Goal: Task Accomplishment & Management: Complete application form

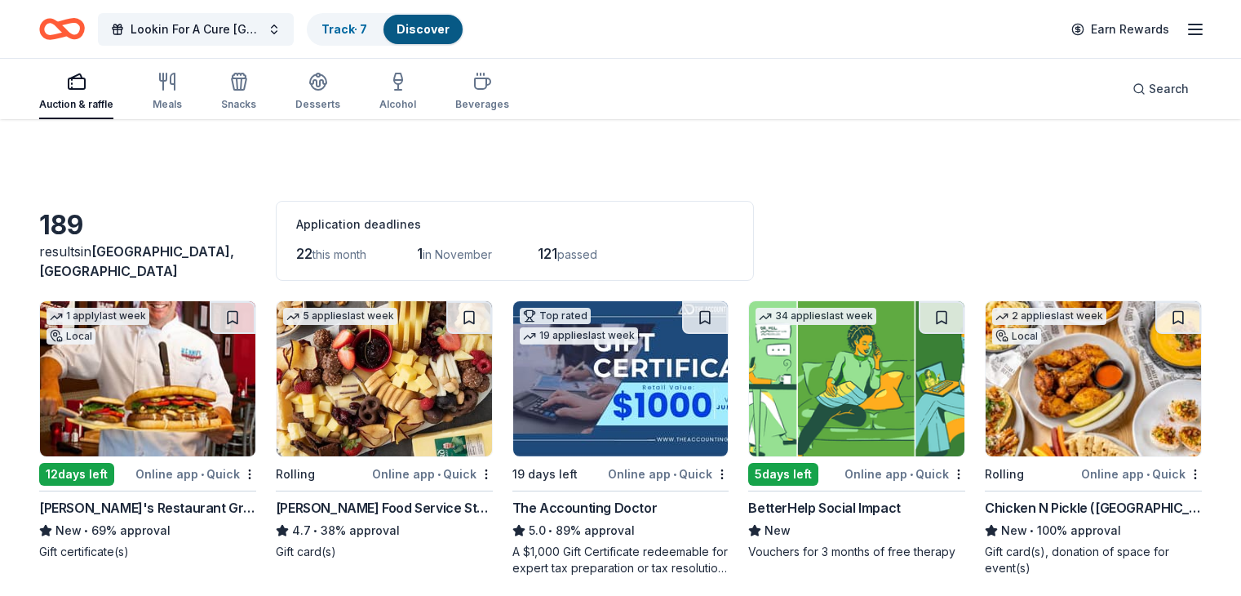
scroll to position [4402, 0]
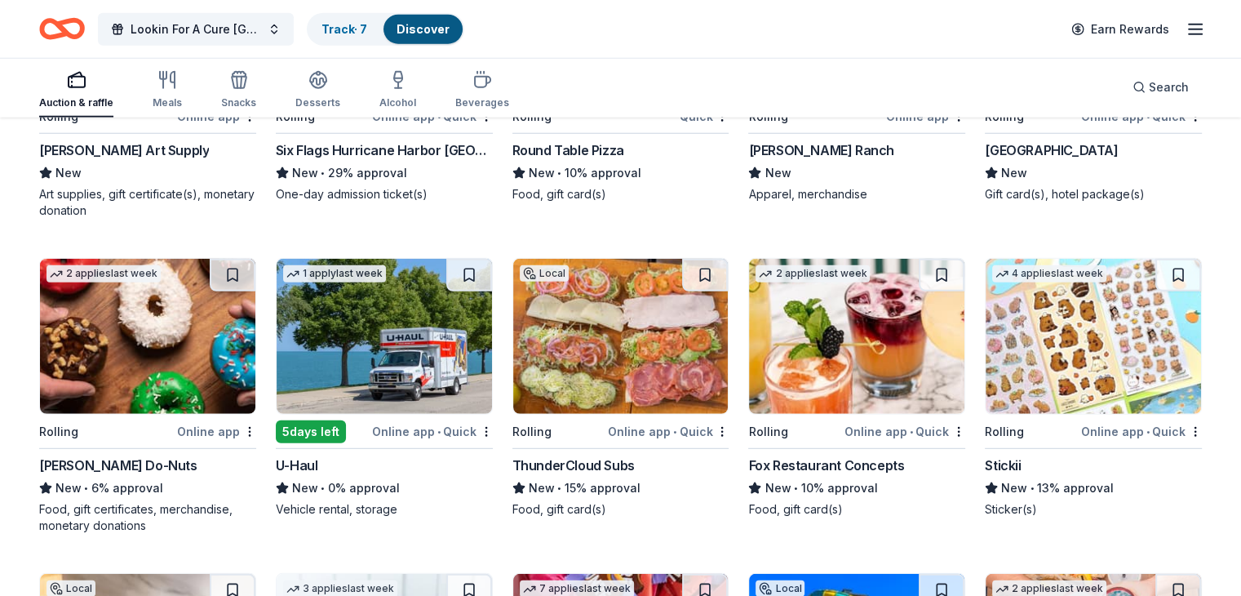
click at [617, 332] on img at bounding box center [620, 336] width 215 height 155
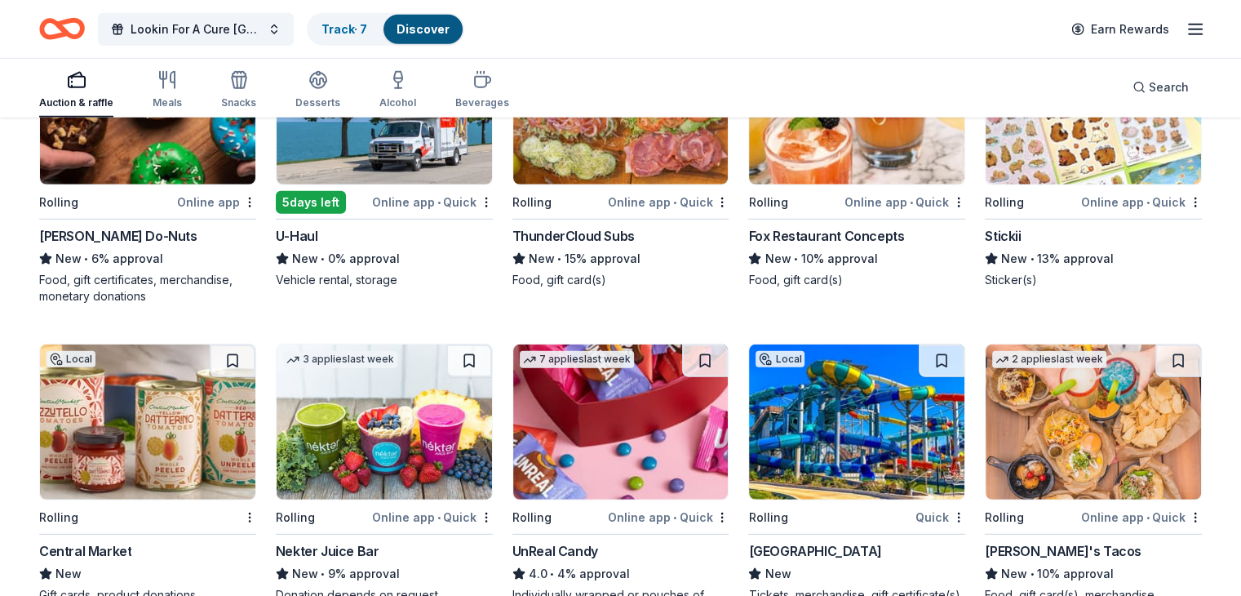
scroll to position [4728, 0]
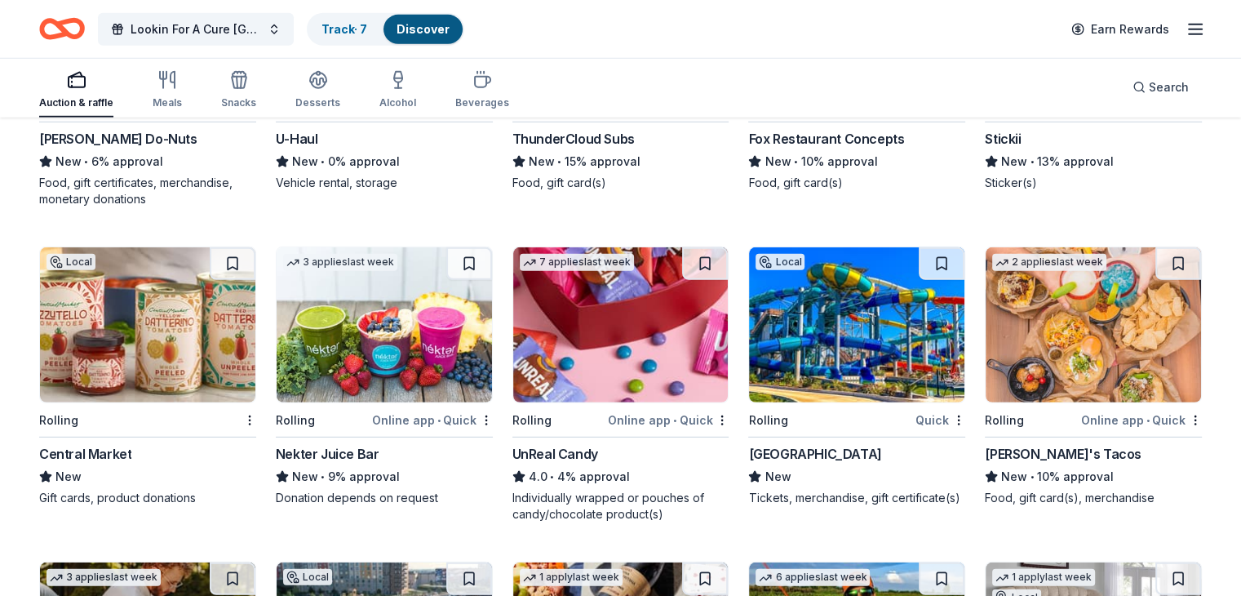
click at [138, 347] on img at bounding box center [147, 324] width 215 height 155
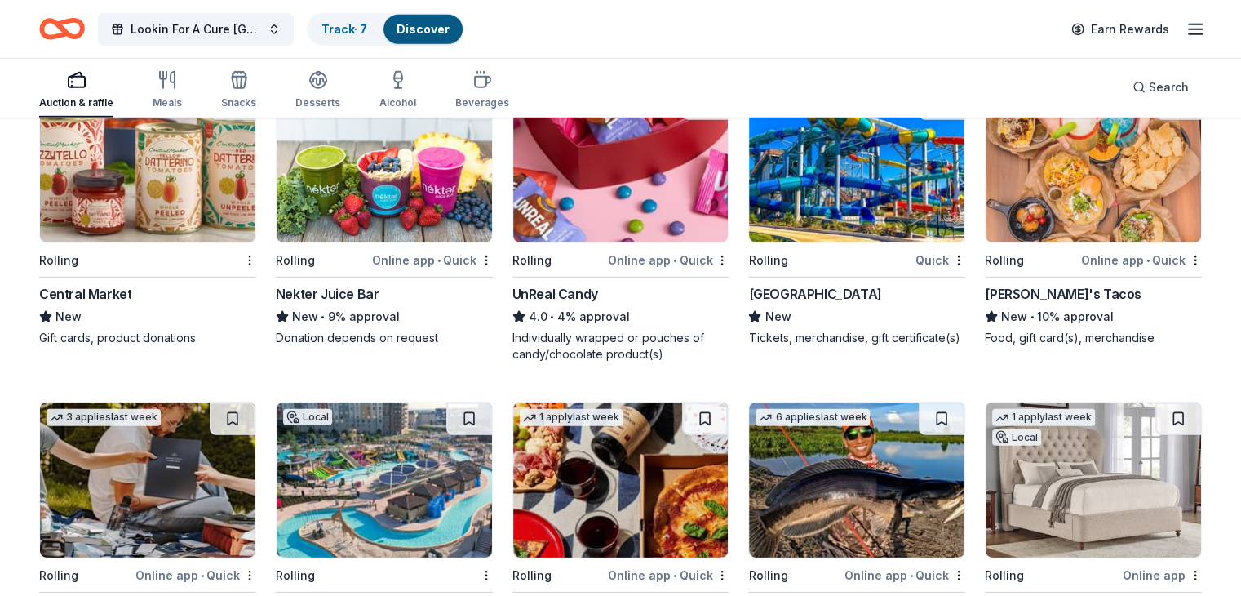
scroll to position [4891, 0]
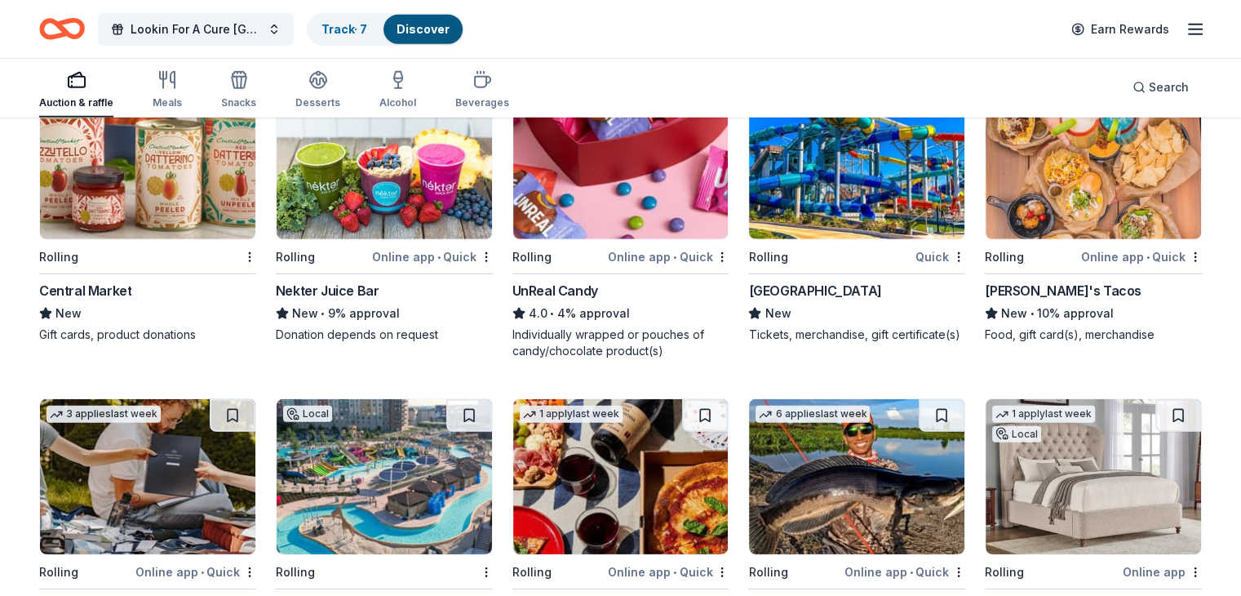
click at [830, 189] on img at bounding box center [856, 161] width 215 height 155
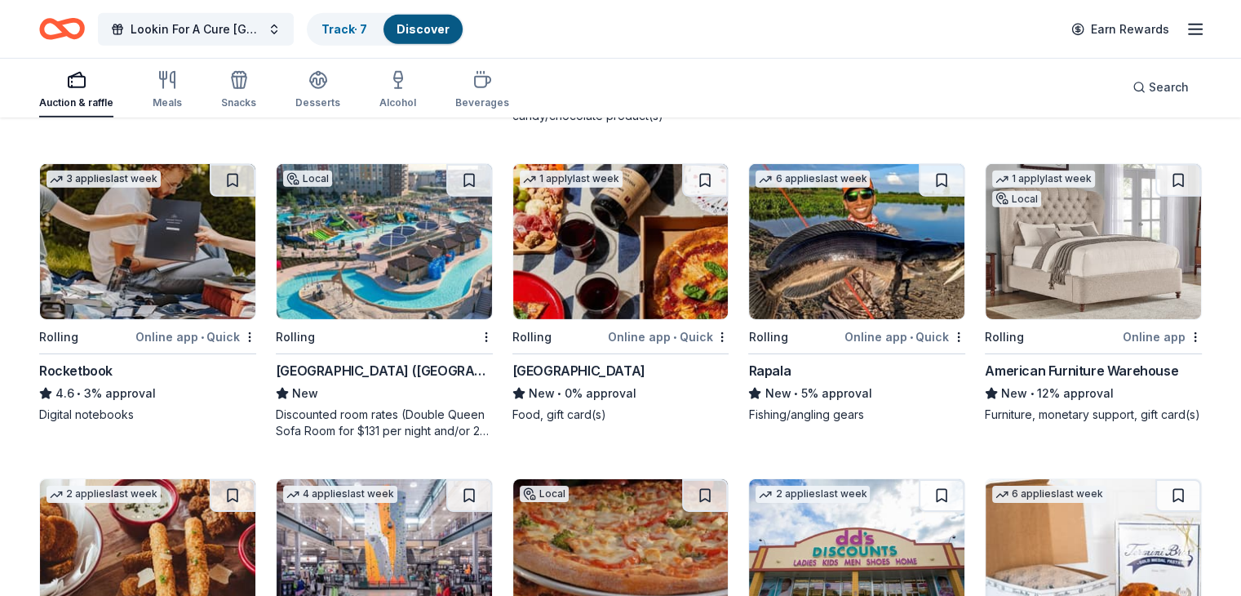
scroll to position [5136, 0]
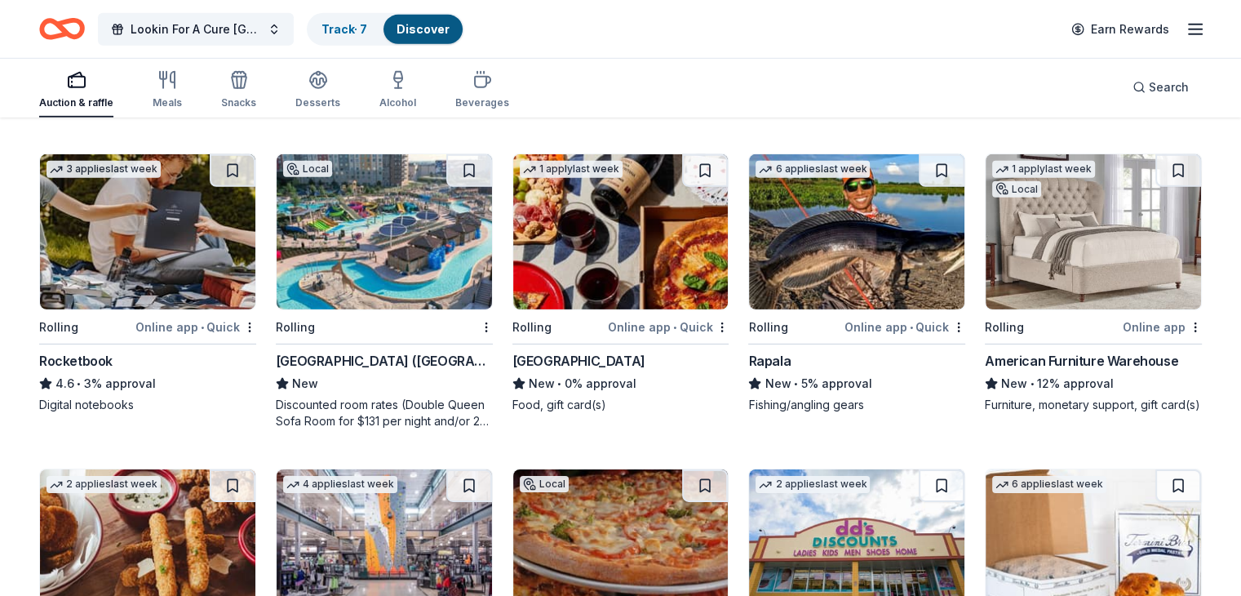
click at [609, 251] on img at bounding box center [620, 231] width 215 height 155
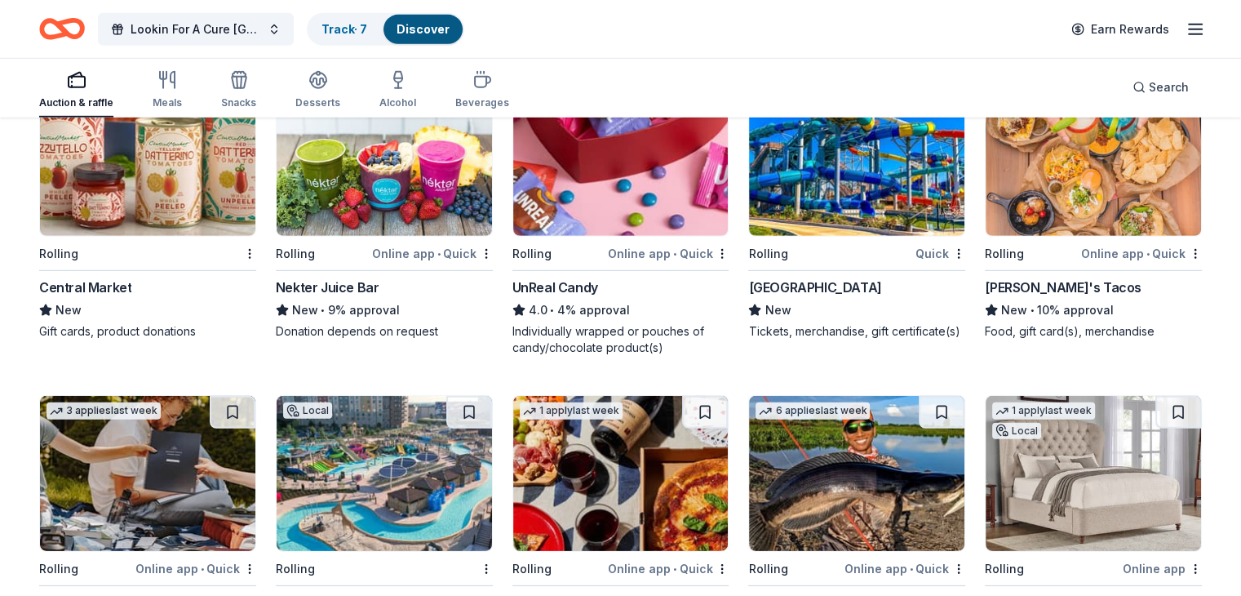
scroll to position [4810, 0]
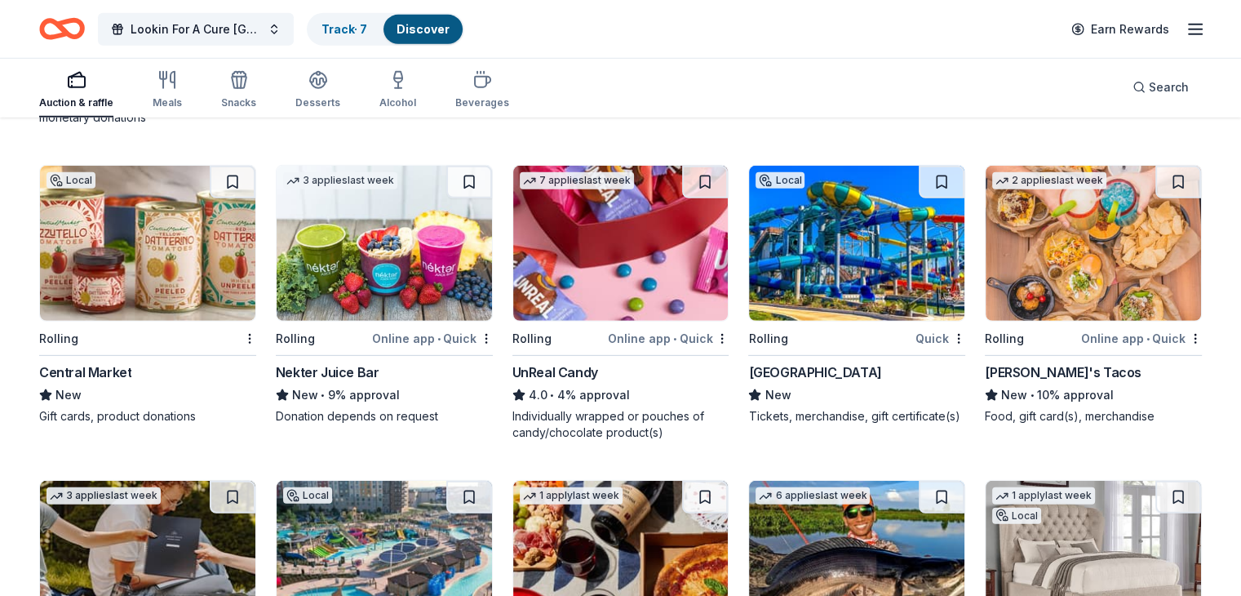
click at [1073, 241] on img at bounding box center [1092, 243] width 215 height 155
click at [1042, 254] on img at bounding box center [1092, 243] width 215 height 155
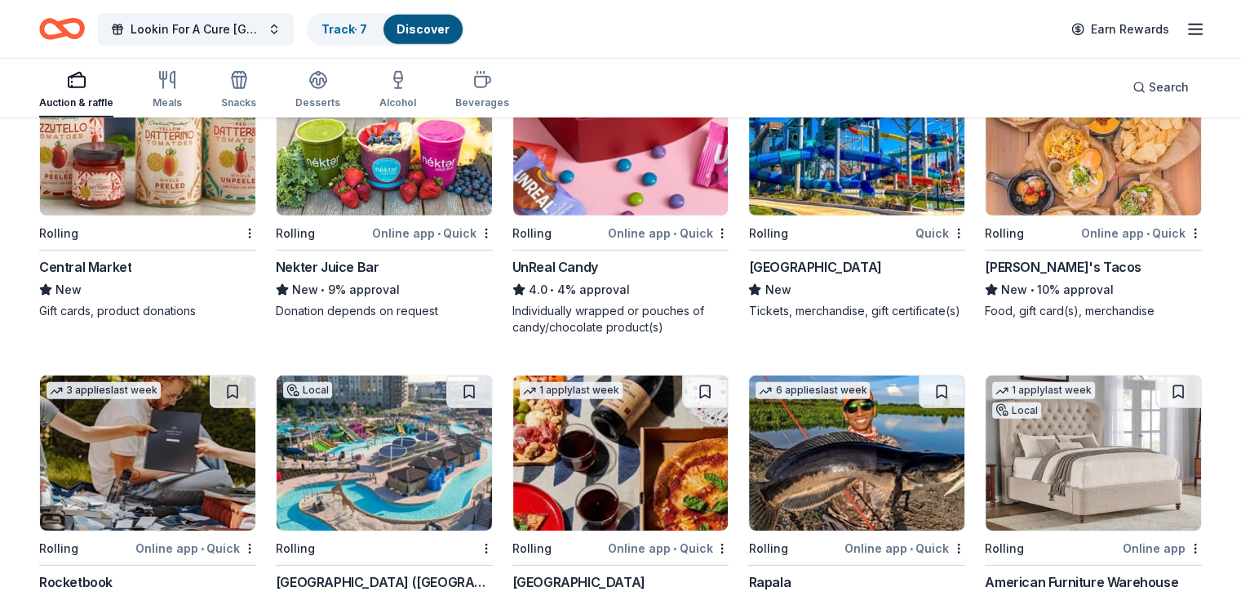
scroll to position [5055, 0]
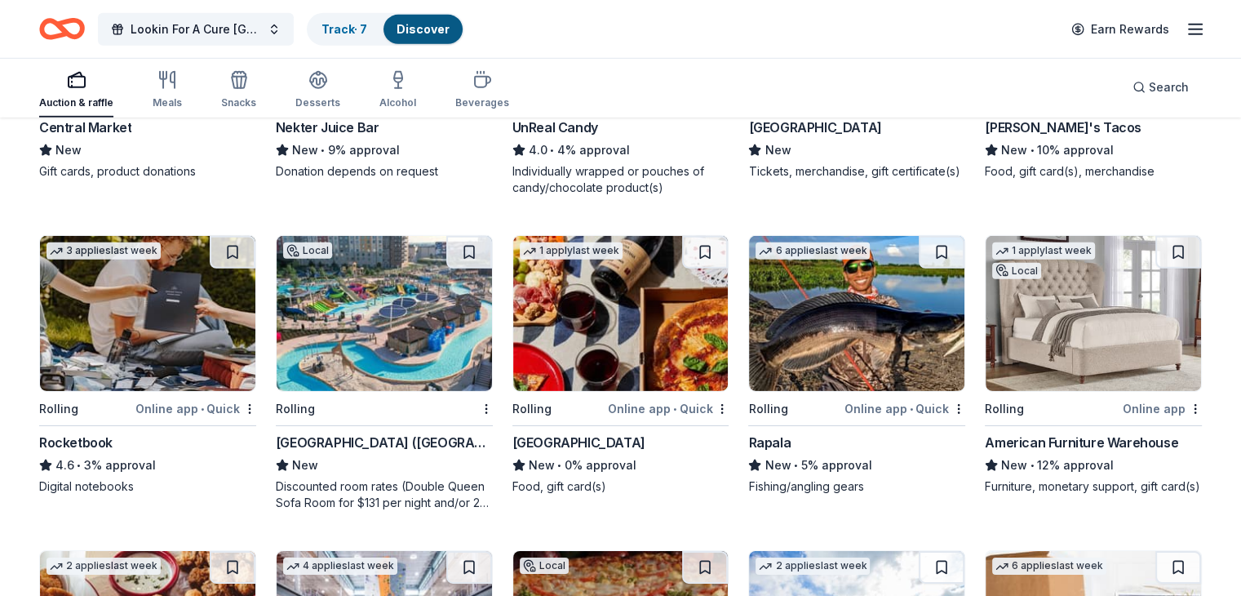
click at [608, 339] on img at bounding box center [620, 313] width 215 height 155
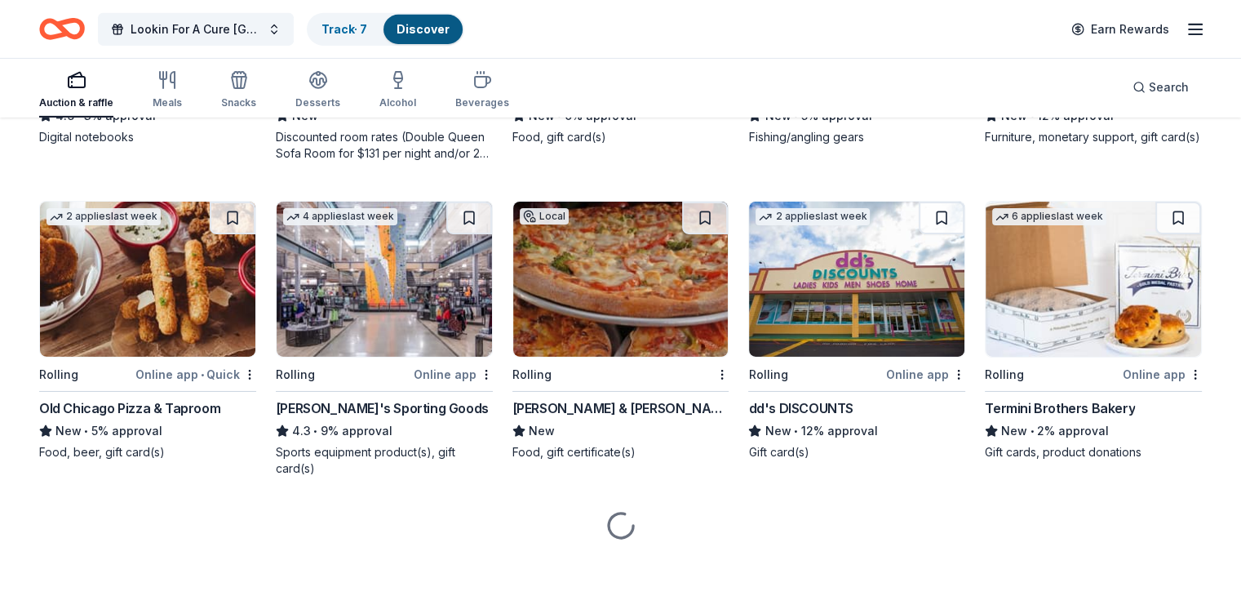
scroll to position [5411, 0]
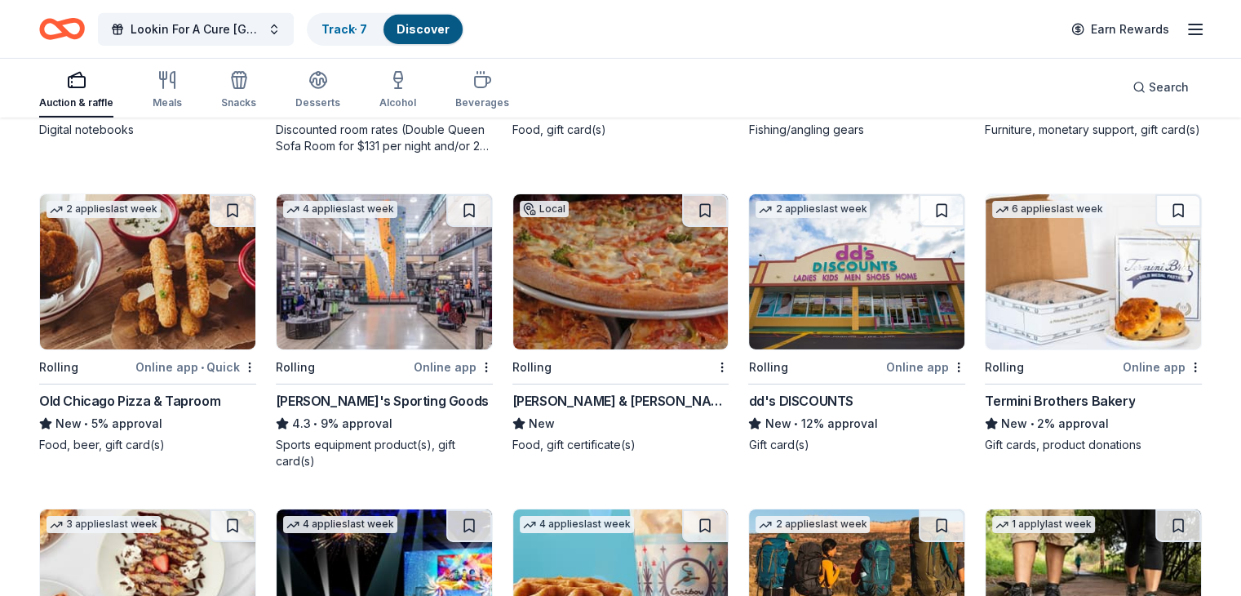
click at [131, 308] on img at bounding box center [147, 271] width 215 height 155
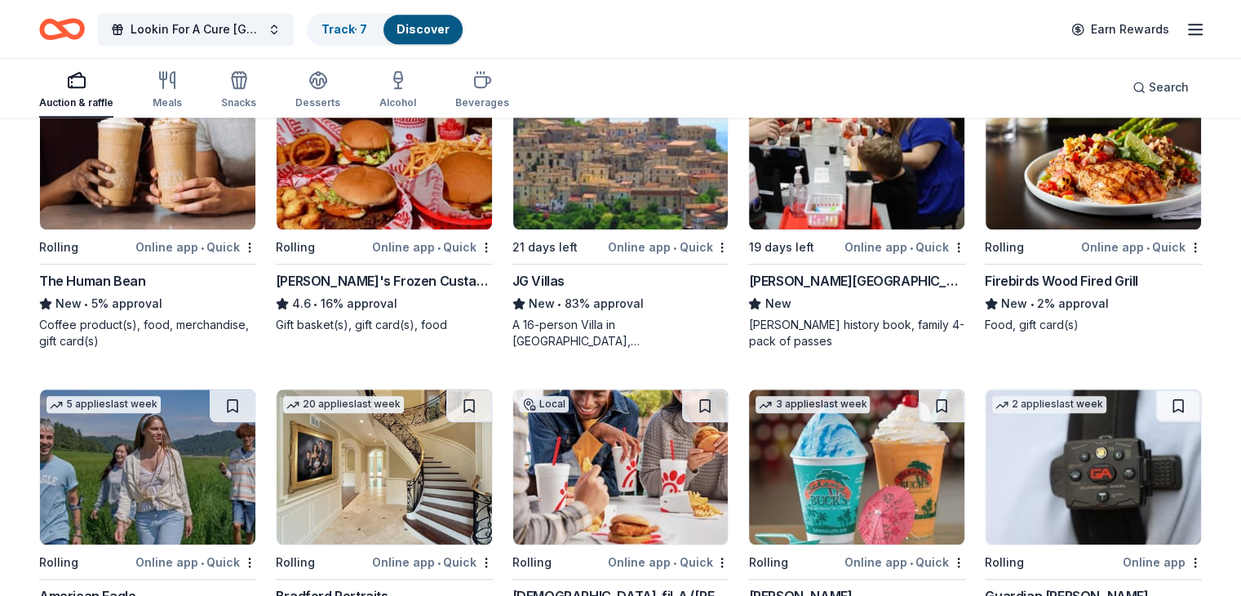
scroll to position [1896, 0]
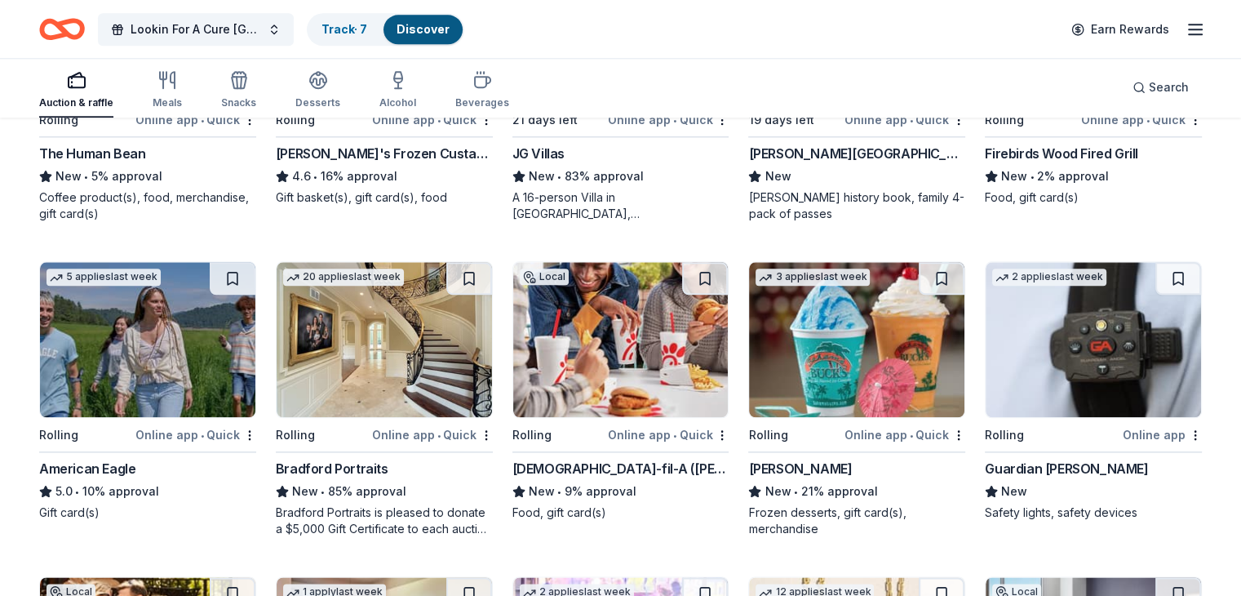
click at [619, 372] on img at bounding box center [620, 339] width 215 height 155
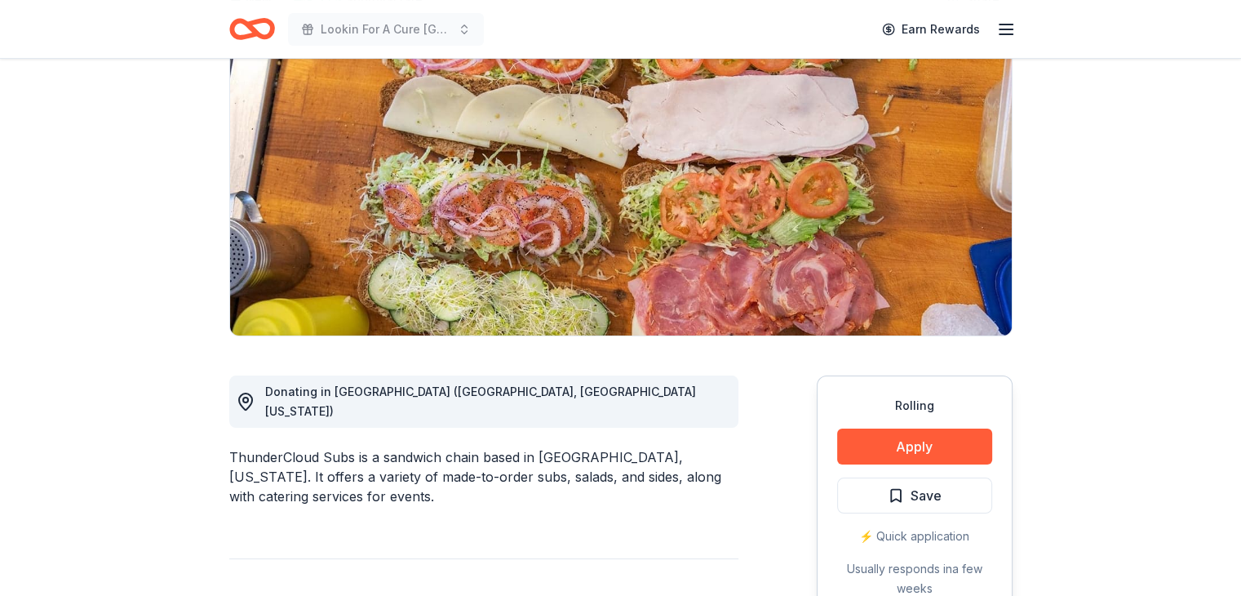
scroll to position [163, 0]
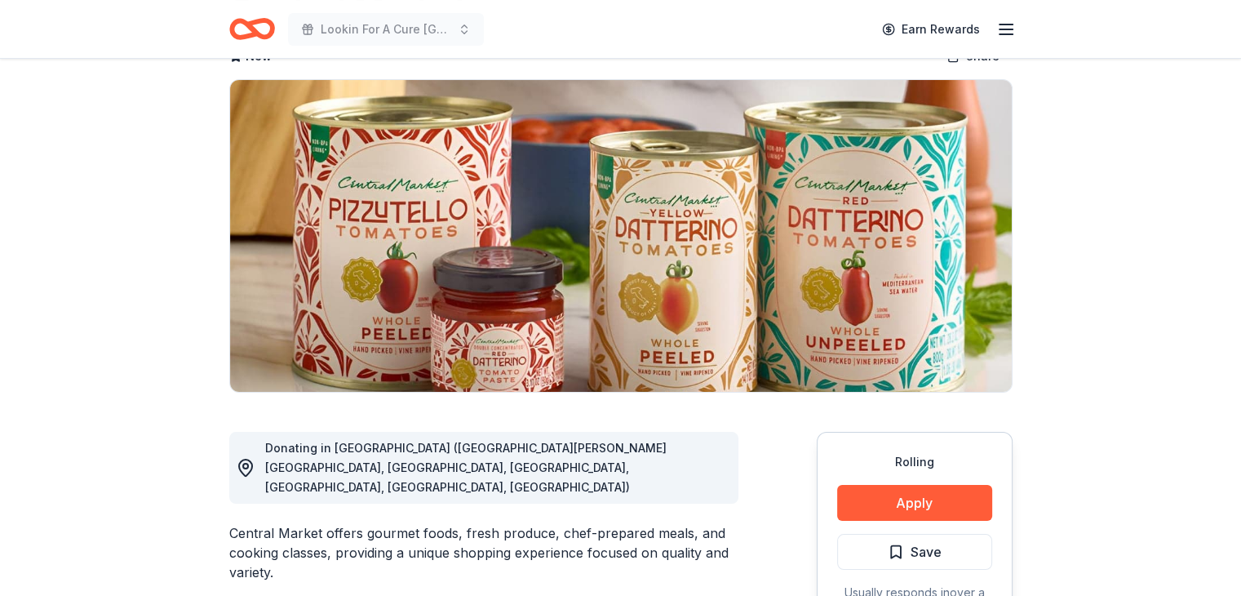
scroll to position [163, 0]
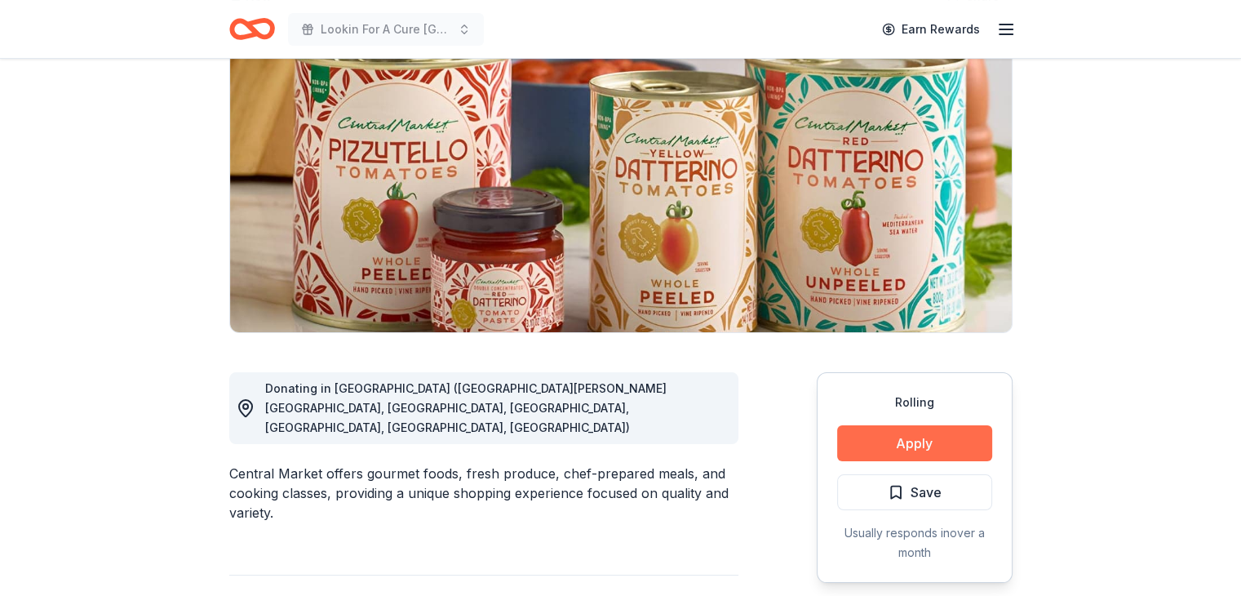
click at [922, 438] on button "Apply" at bounding box center [914, 443] width 155 height 36
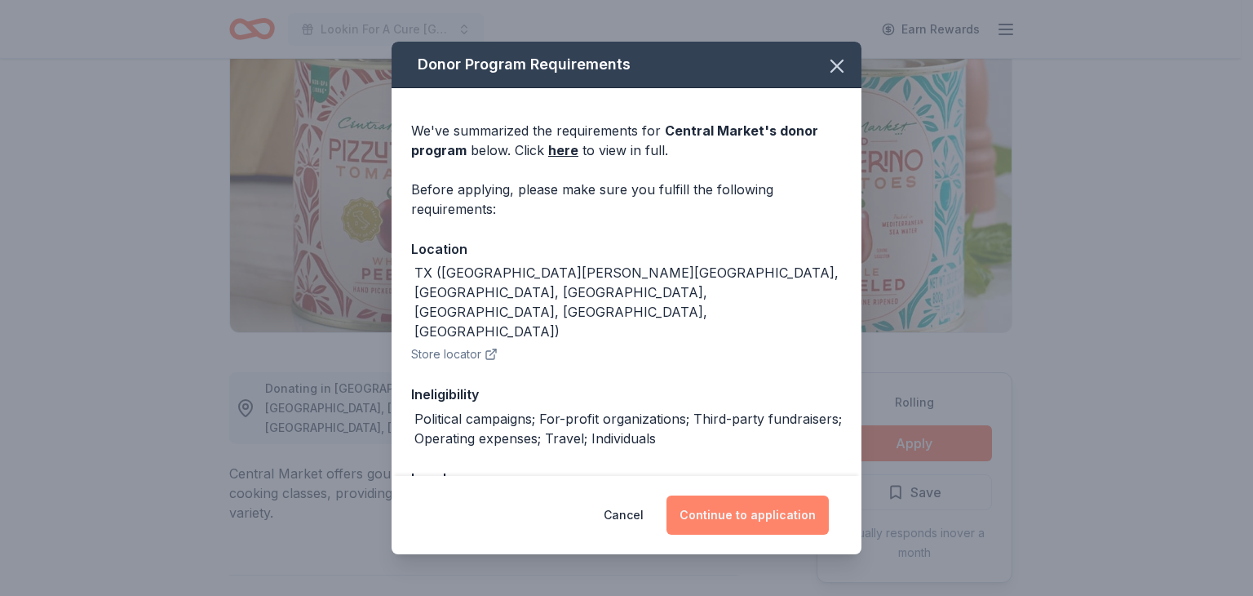
click at [730, 518] on button "Continue to application" at bounding box center [747, 514] width 162 height 39
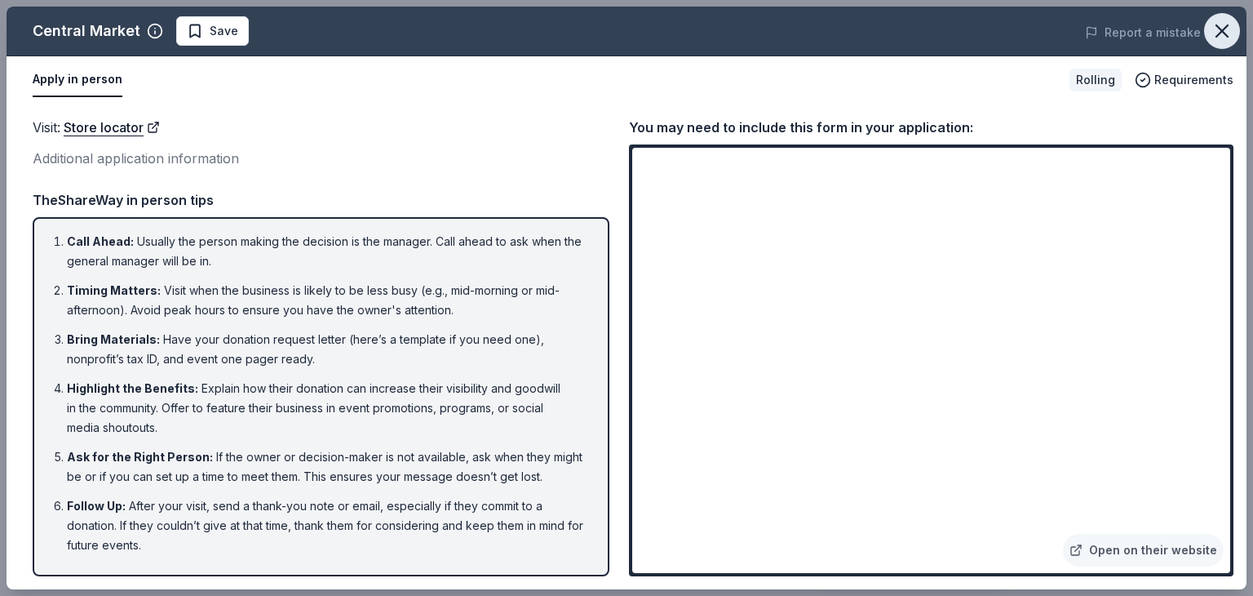
click at [1230, 24] on icon "button" at bounding box center [1222, 31] width 23 height 23
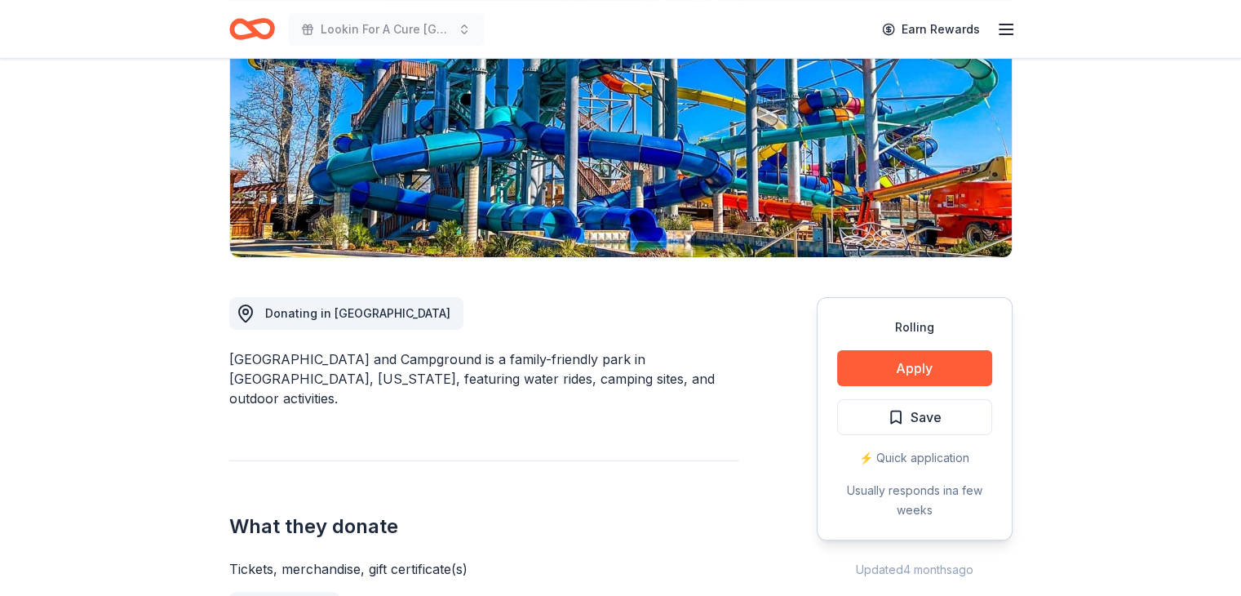
scroll to position [245, 0]
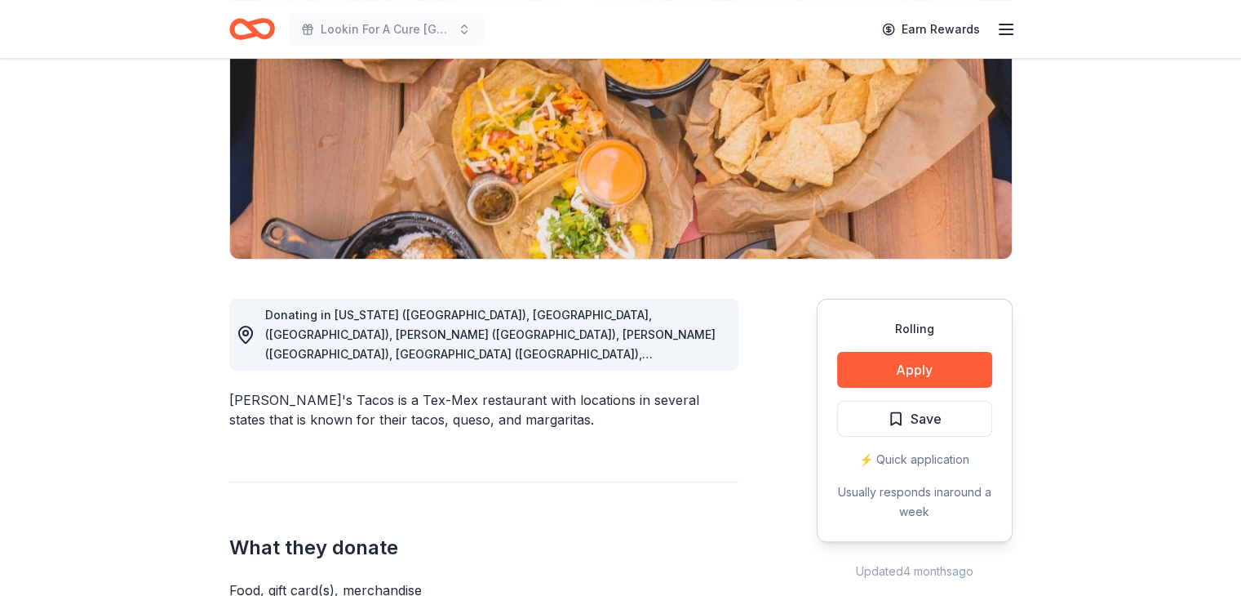
scroll to position [245, 0]
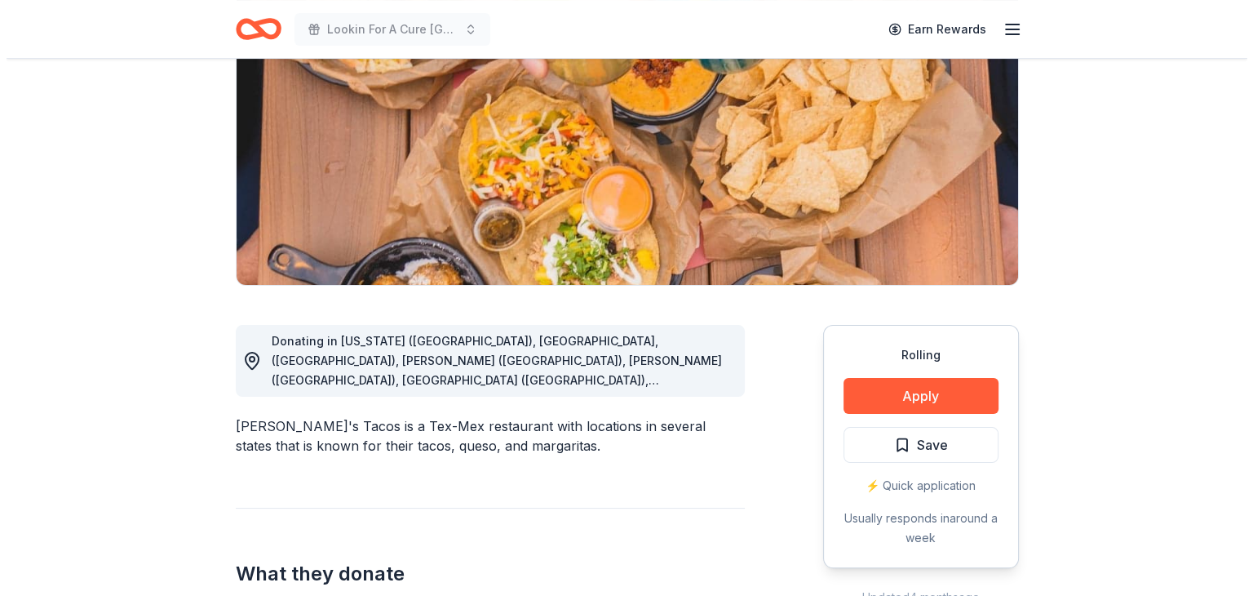
scroll to position [326, 0]
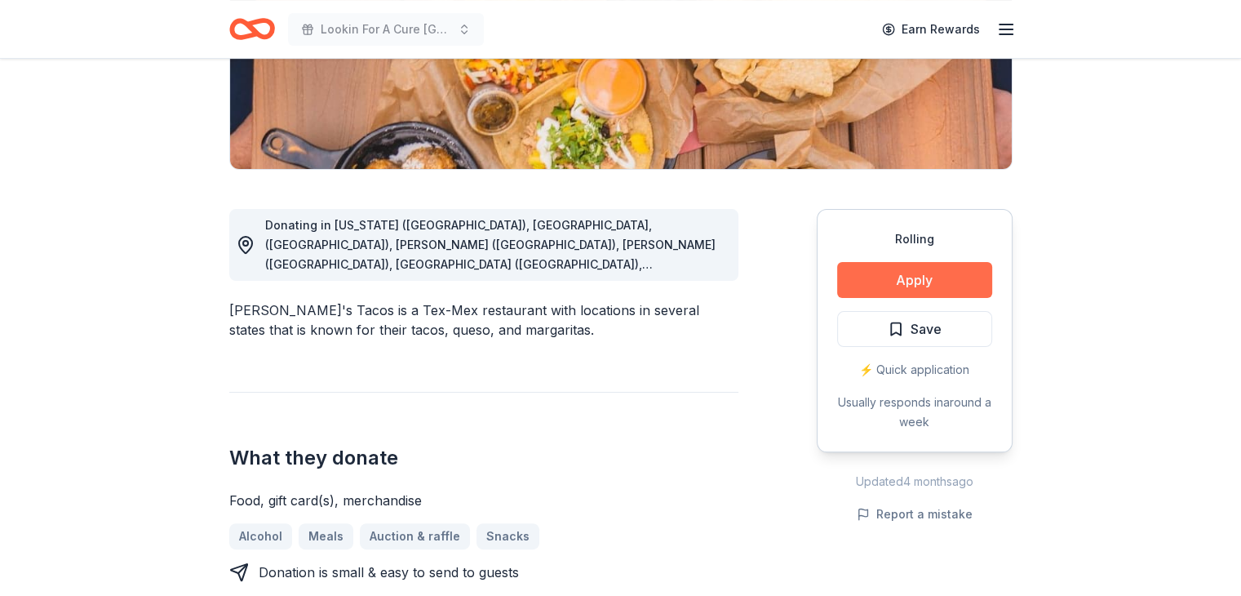
click at [920, 278] on button "Apply" at bounding box center [914, 280] width 155 height 36
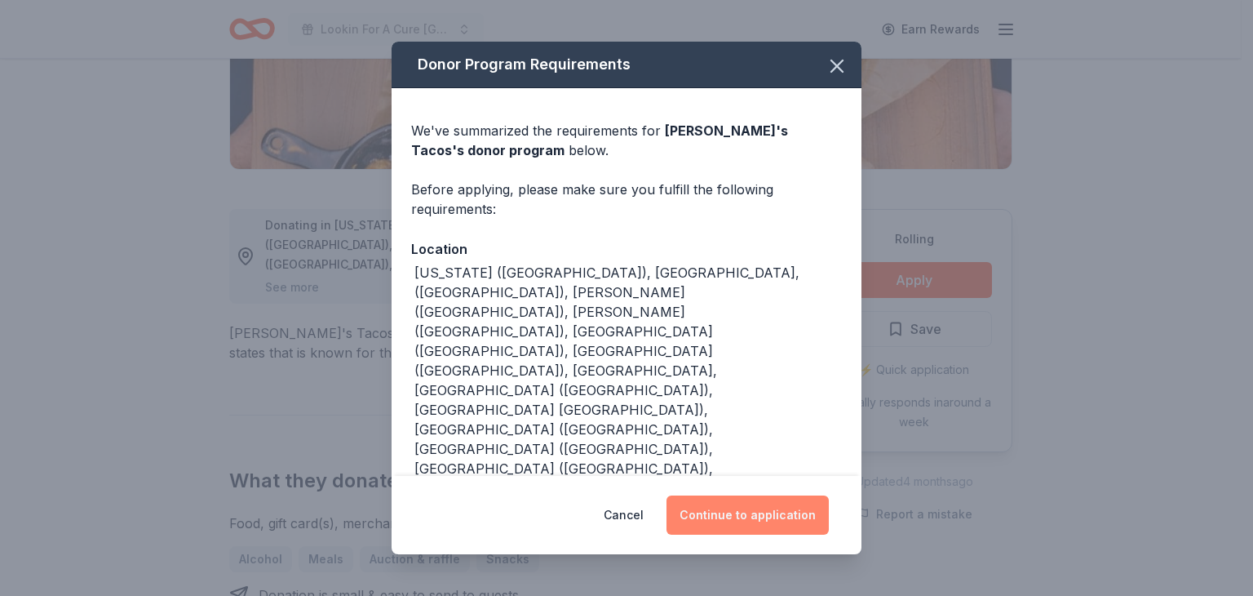
click at [721, 507] on button "Continue to application" at bounding box center [747, 514] width 162 height 39
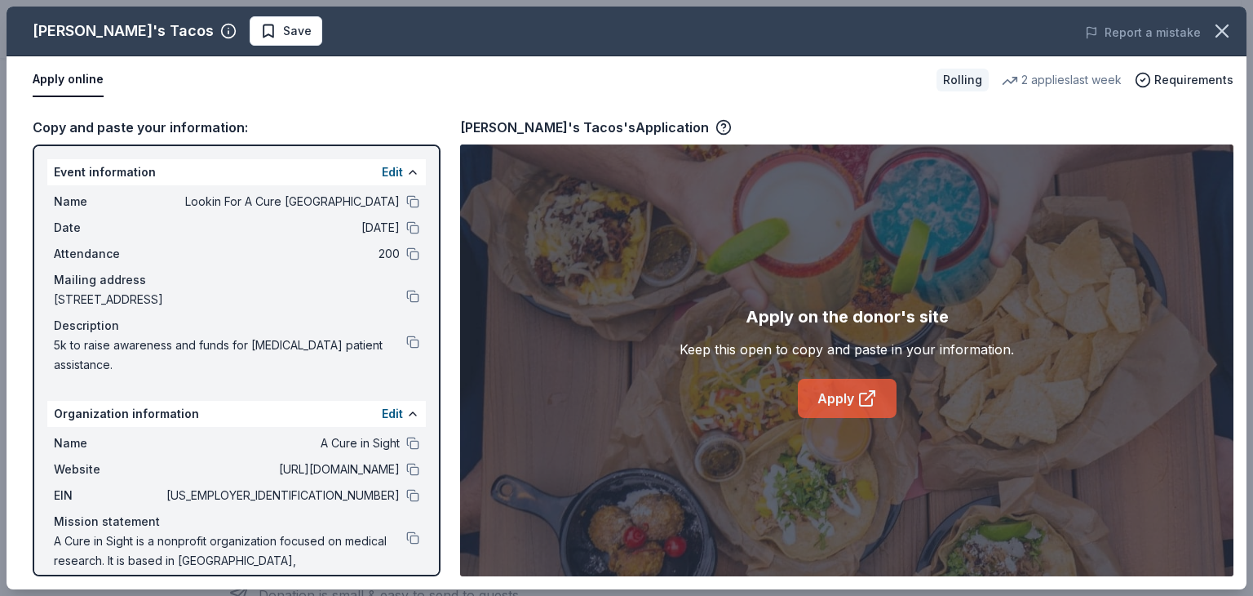
click at [865, 396] on icon at bounding box center [867, 398] width 20 height 20
click at [832, 398] on link "Apply" at bounding box center [847, 398] width 99 height 39
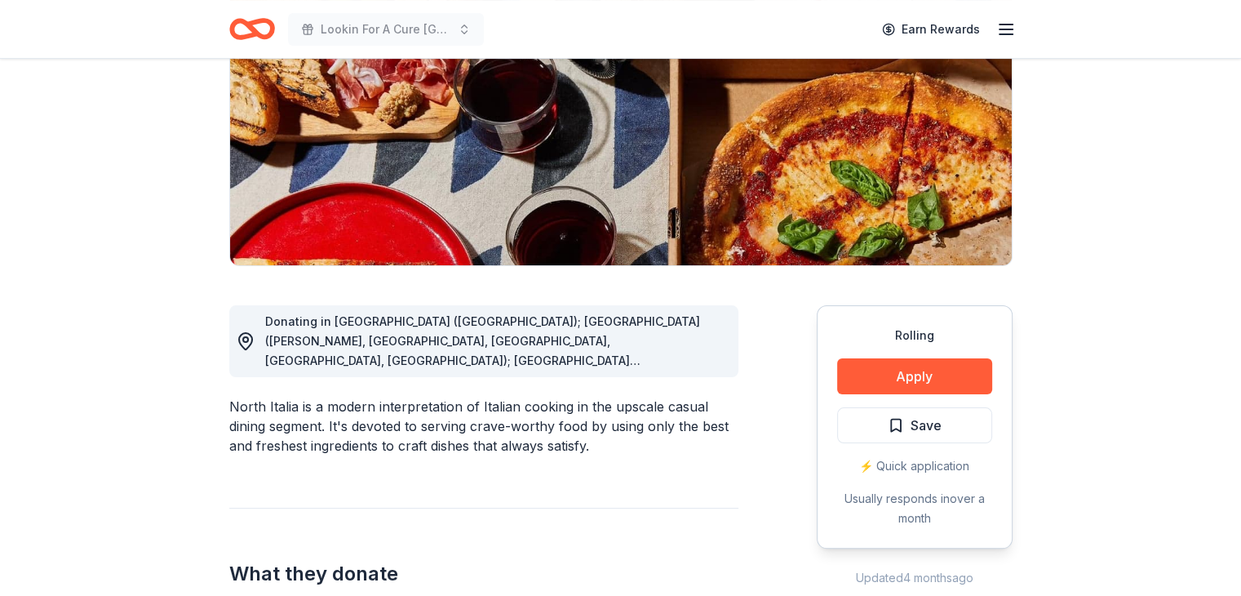
scroll to position [245, 0]
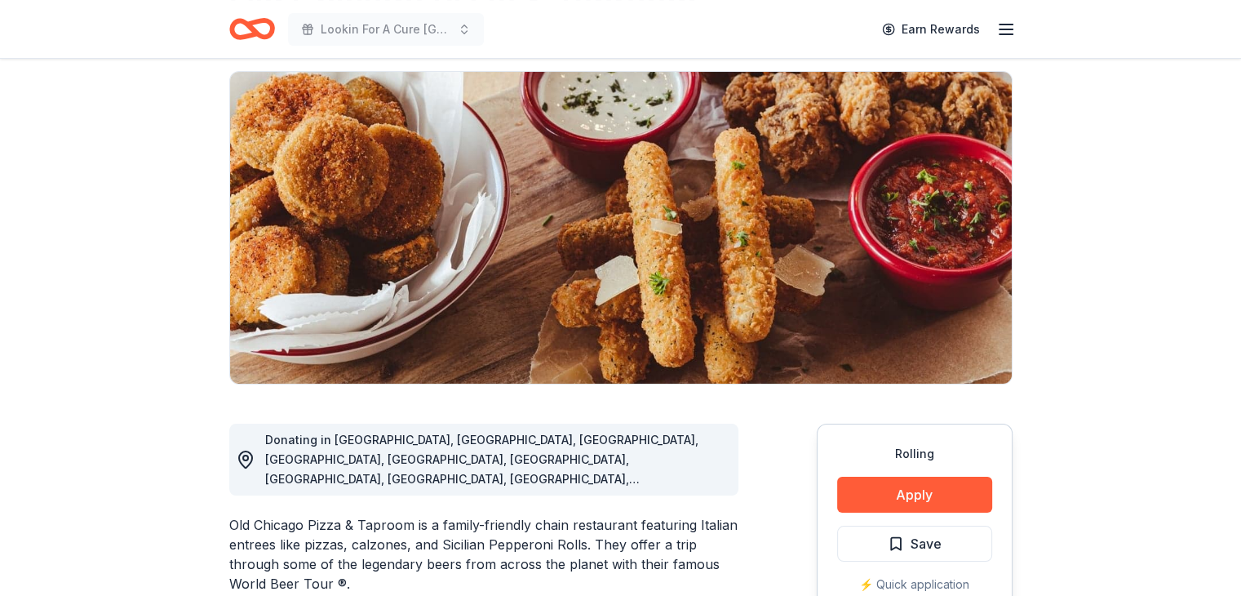
scroll to position [245, 0]
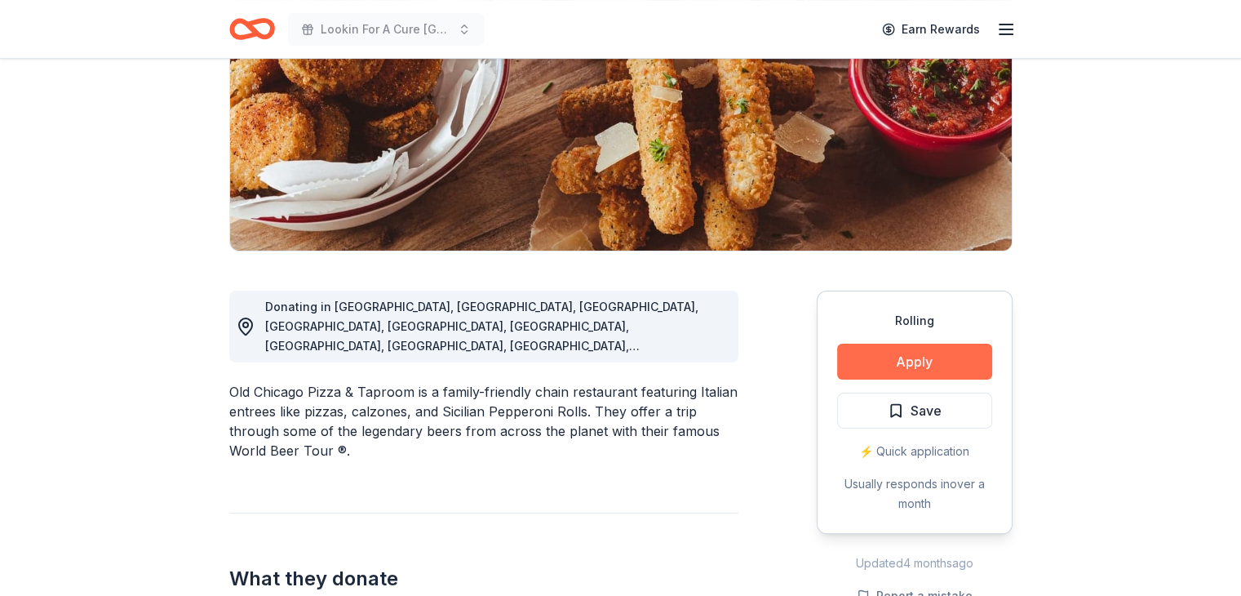
click at [934, 357] on button "Apply" at bounding box center [914, 361] width 155 height 36
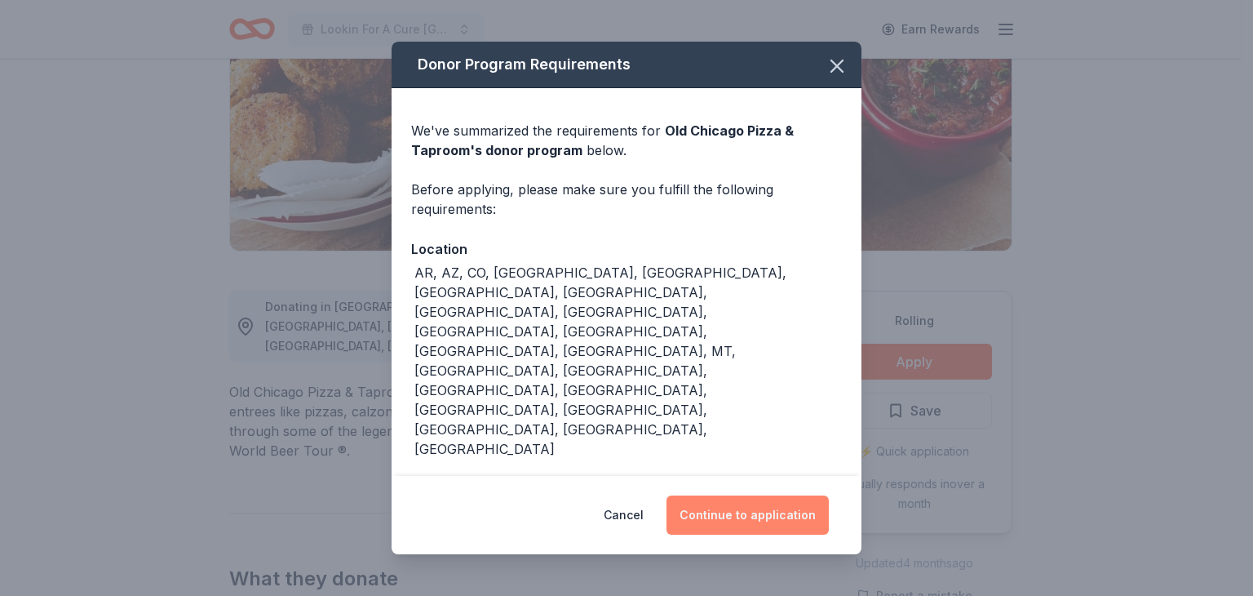
click at [768, 495] on button "Continue to application" at bounding box center [747, 514] width 162 height 39
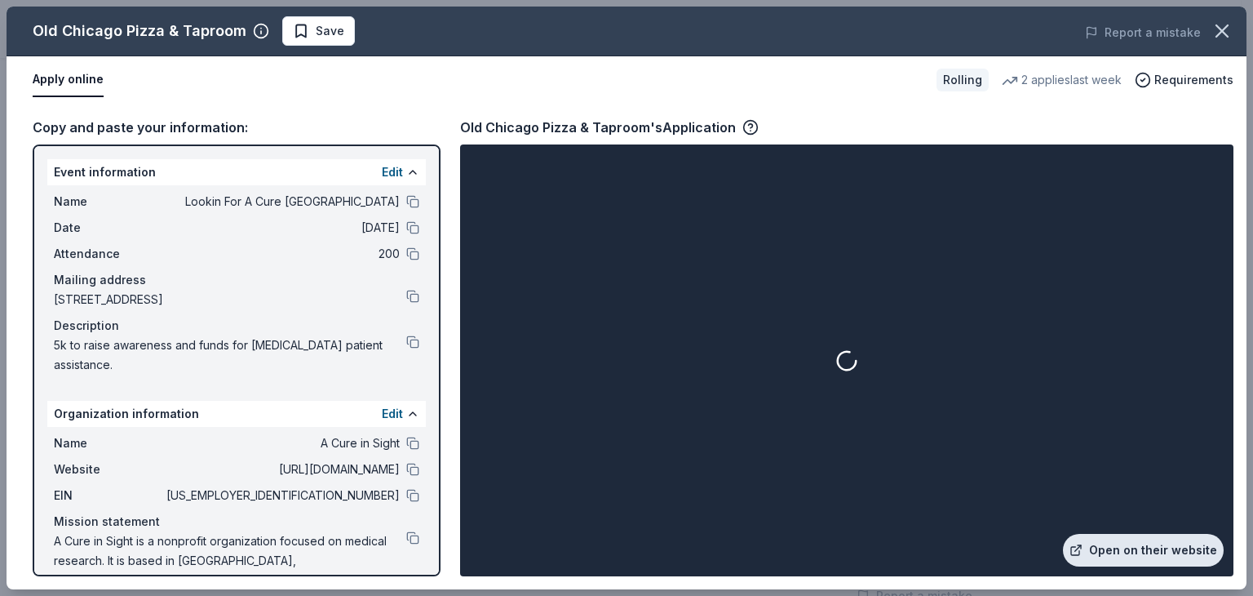
click at [1145, 547] on link "Open on their website" at bounding box center [1143, 550] width 161 height 33
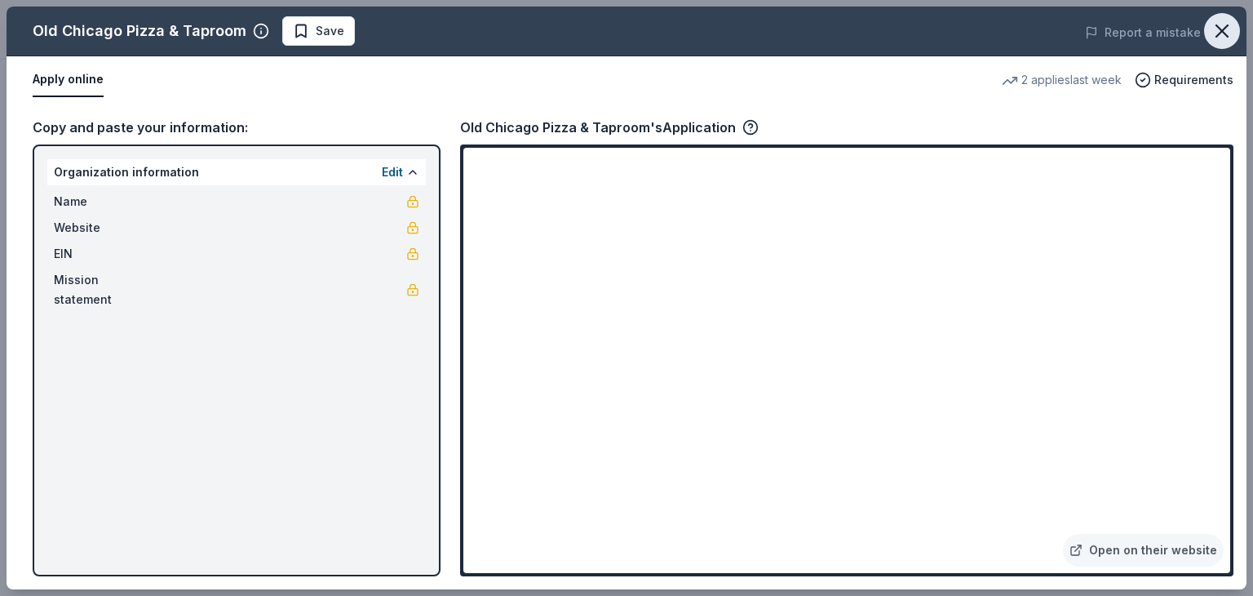
click at [1229, 32] on icon "button" at bounding box center [1222, 31] width 23 height 23
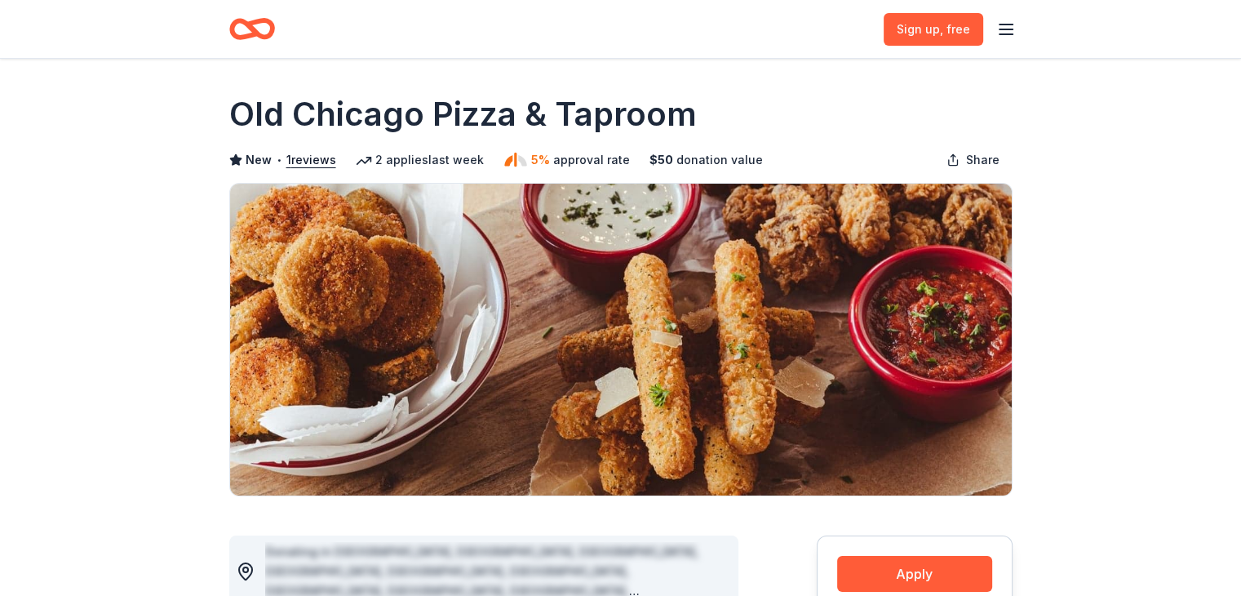
scroll to position [0, 0]
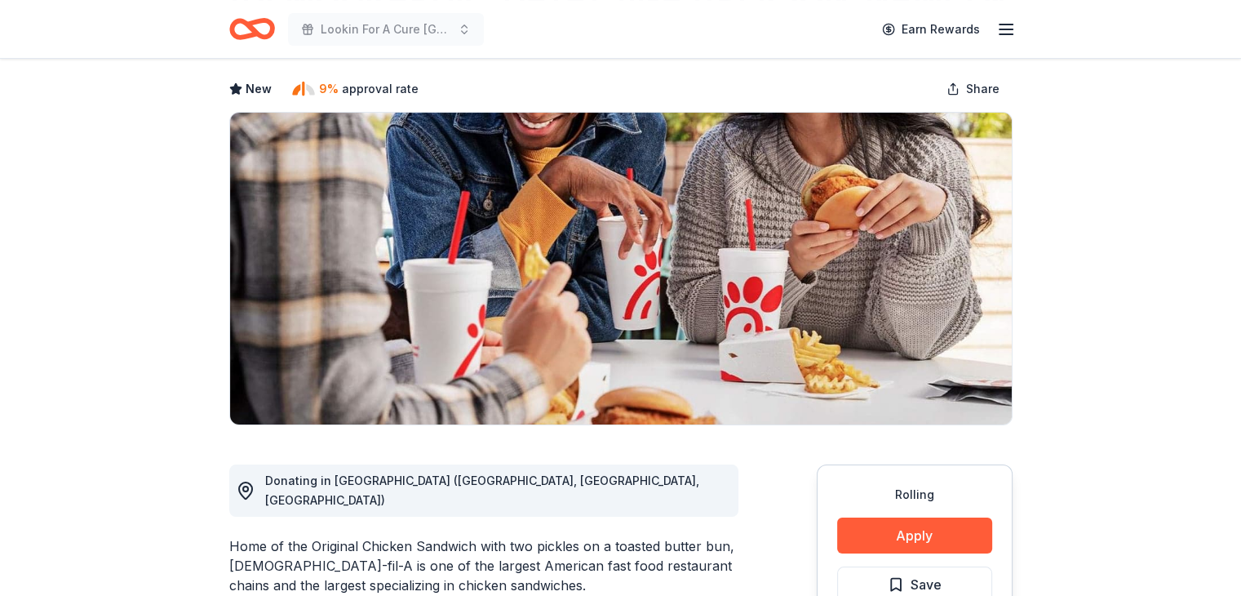
scroll to position [245, 0]
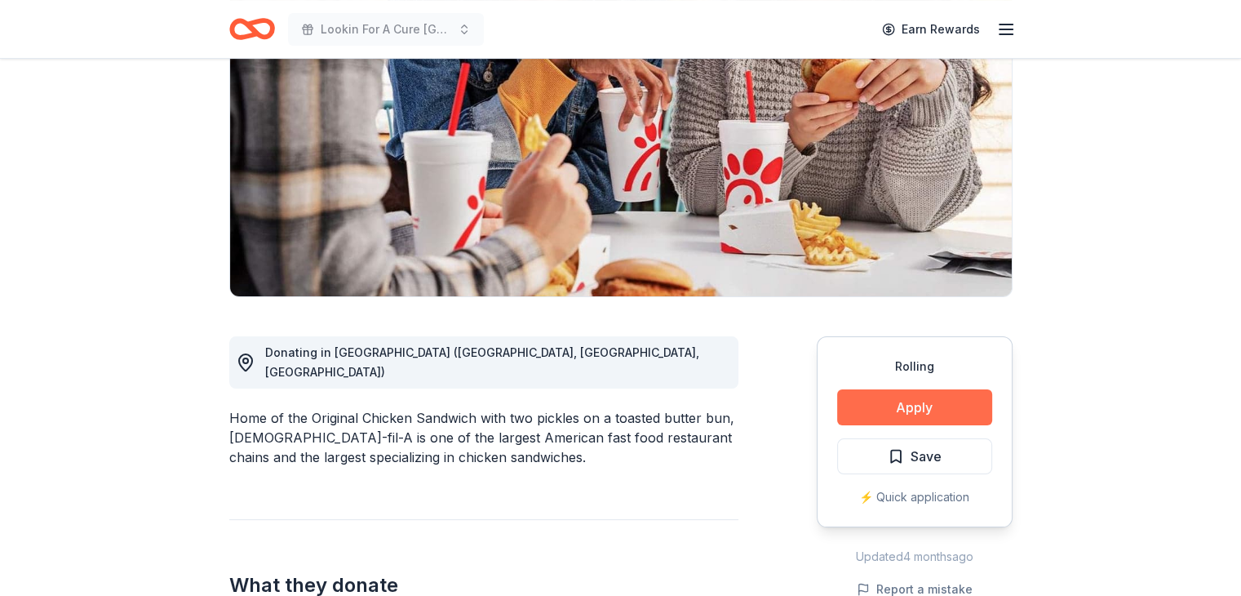
click at [910, 389] on button "Apply" at bounding box center [914, 407] width 155 height 36
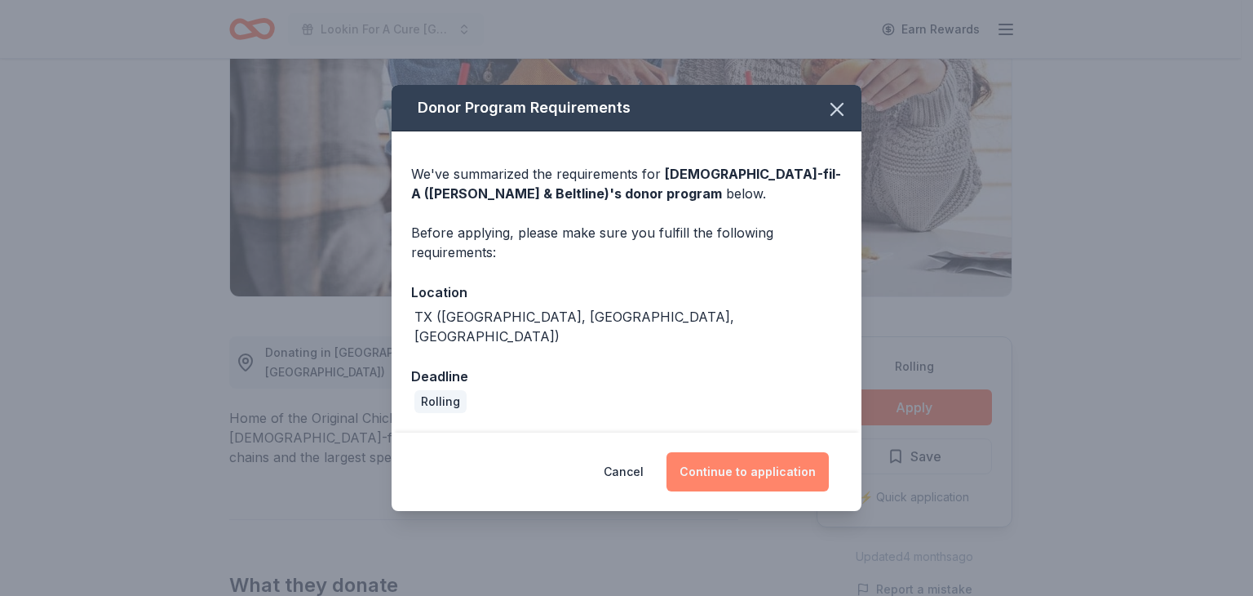
click at [734, 461] on button "Continue to application" at bounding box center [747, 471] width 162 height 39
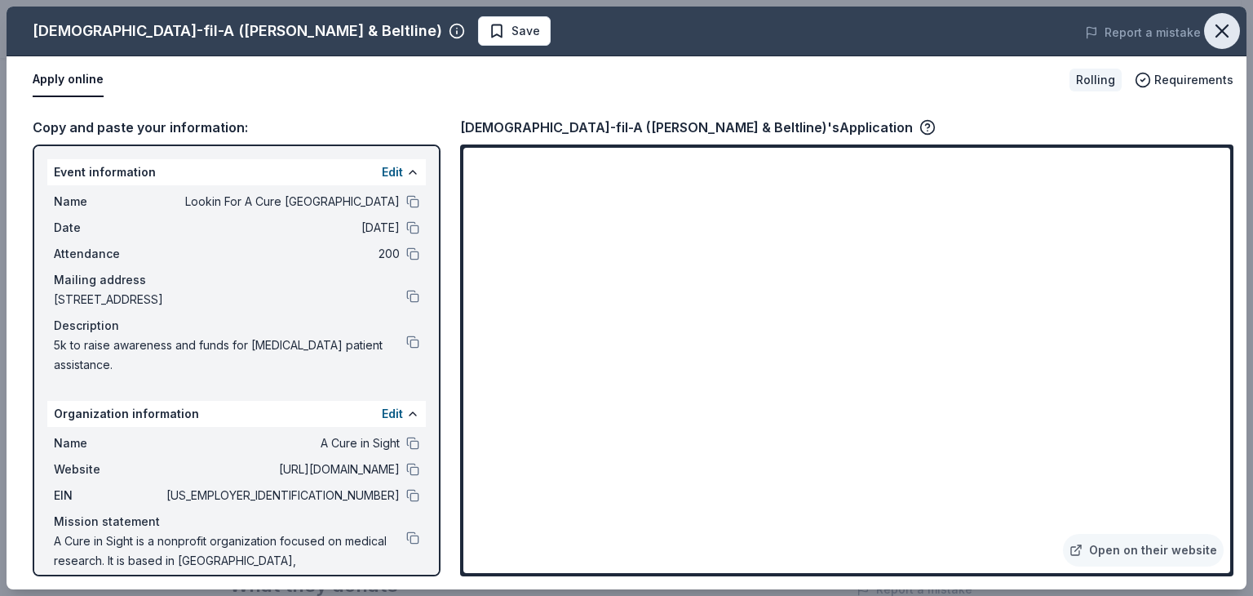
click at [1225, 28] on icon "button" at bounding box center [1221, 30] width 11 height 11
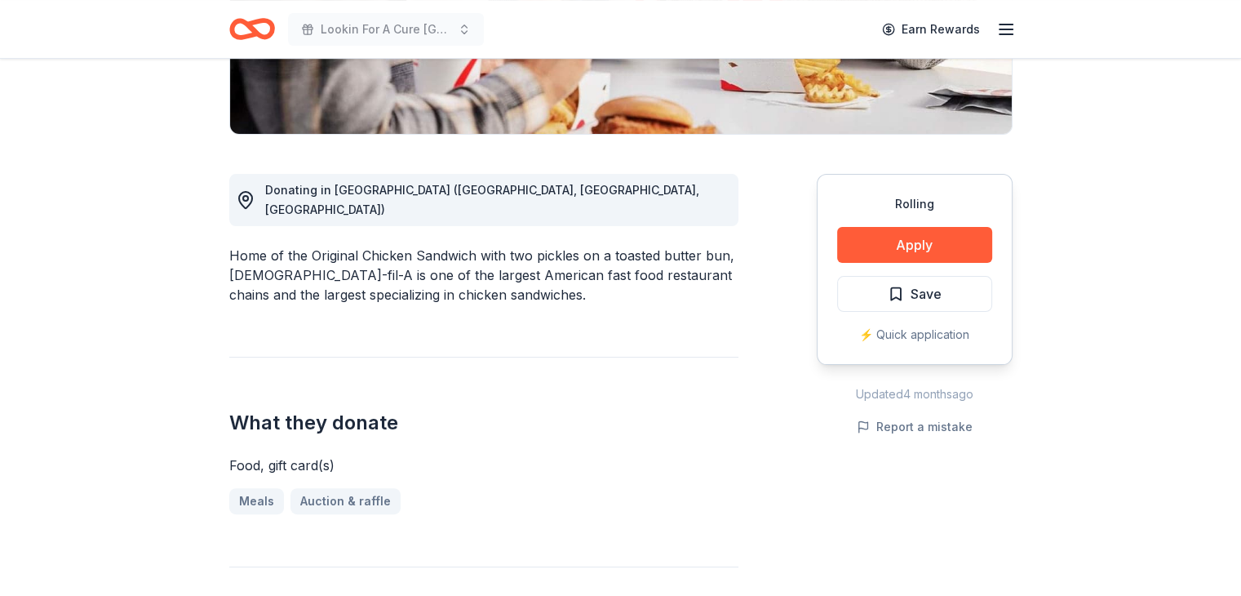
scroll to position [408, 0]
click at [940, 226] on button "Apply" at bounding box center [914, 244] width 155 height 36
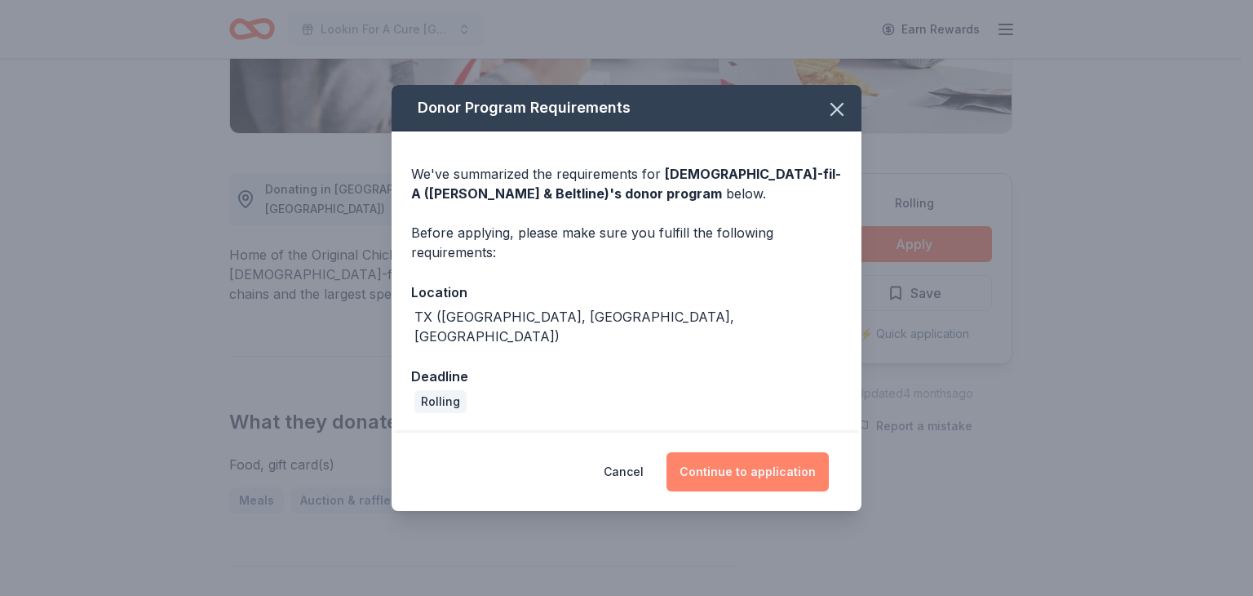
click at [718, 452] on button "Continue to application" at bounding box center [747, 471] width 162 height 39
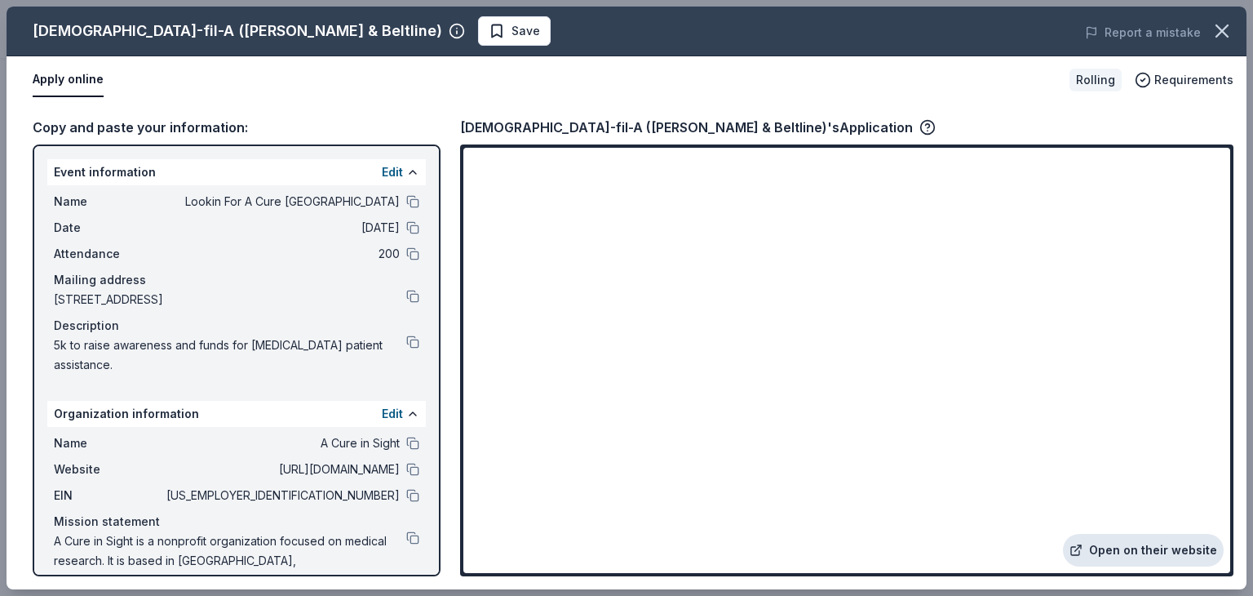
click at [1136, 546] on link "Open on their website" at bounding box center [1143, 550] width 161 height 33
click at [406, 442] on button at bounding box center [412, 442] width 13 height 13
click at [406, 465] on button at bounding box center [412, 469] width 13 height 13
click at [393, 224] on div "Date [DATE]" at bounding box center [236, 228] width 365 height 20
click at [406, 201] on button at bounding box center [412, 201] width 13 height 13
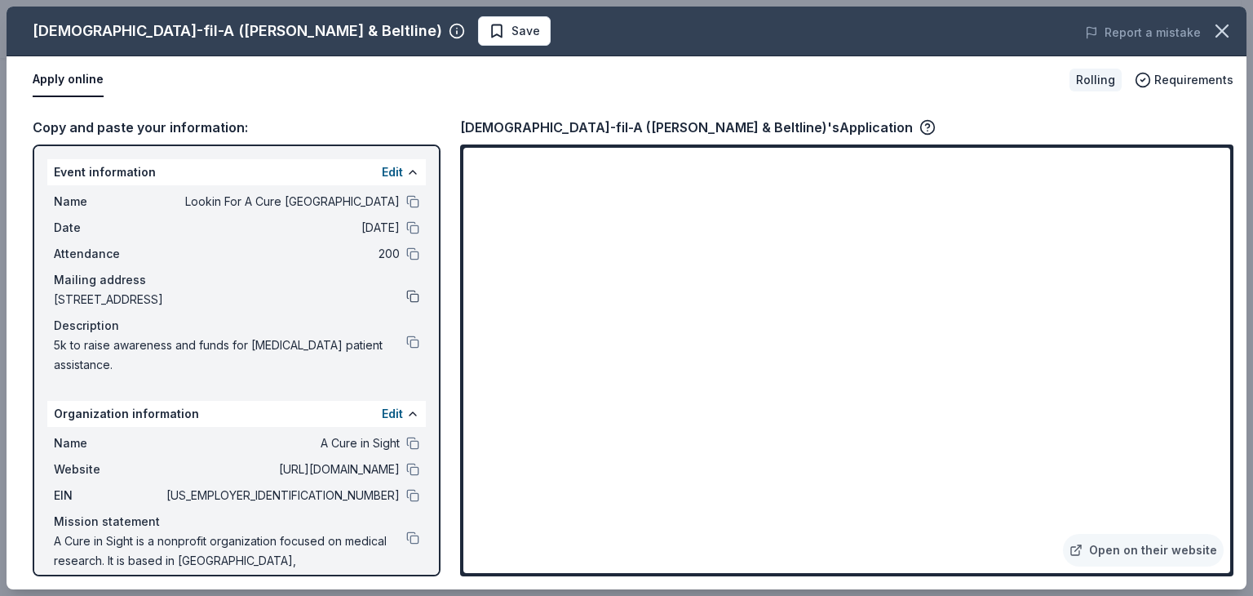
click at [406, 294] on button at bounding box center [412, 296] width 13 height 13
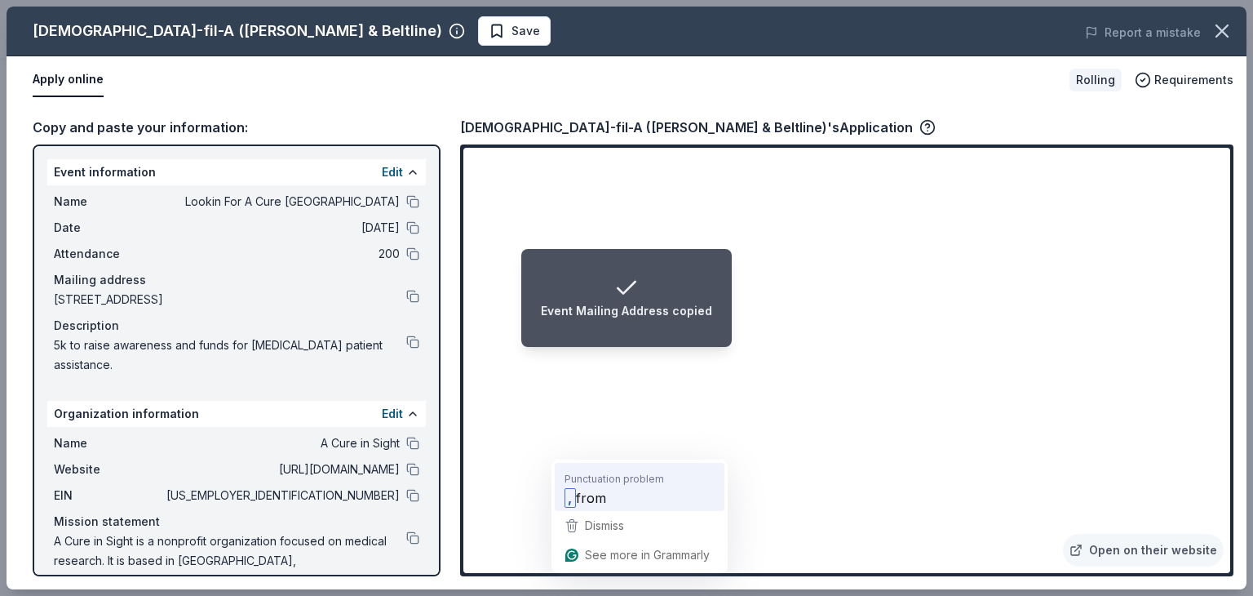
click at [591, 493] on span "from" at bounding box center [591, 497] width 30 height 20
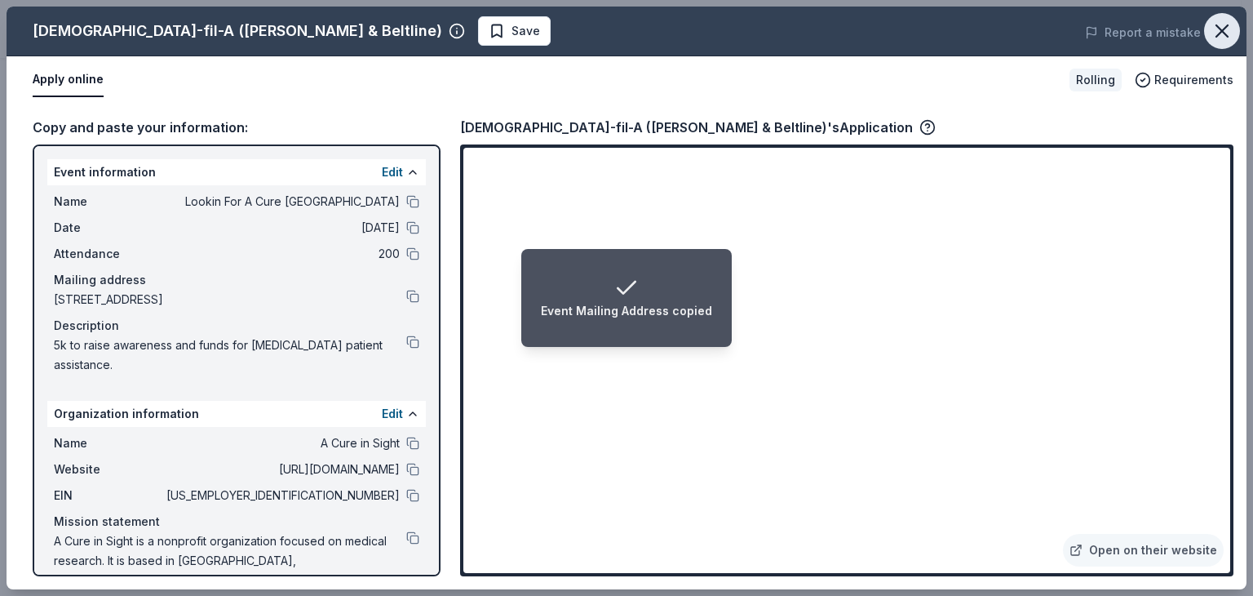
click at [1223, 32] on icon "button" at bounding box center [1221, 30] width 11 height 11
